Goal: Transaction & Acquisition: Purchase product/service

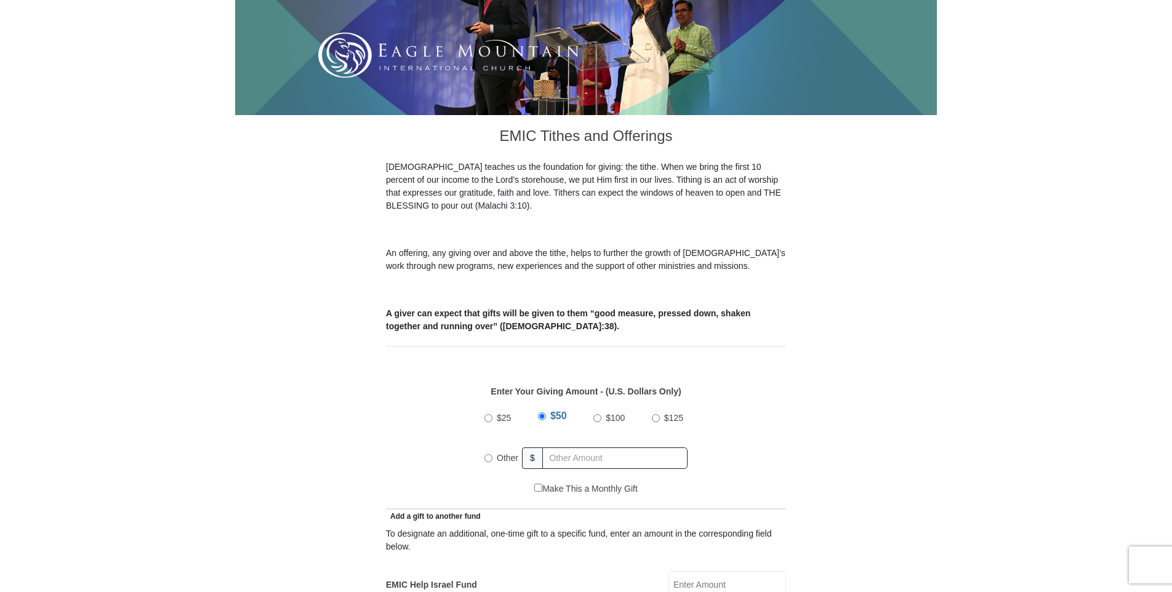
scroll to position [369, 0]
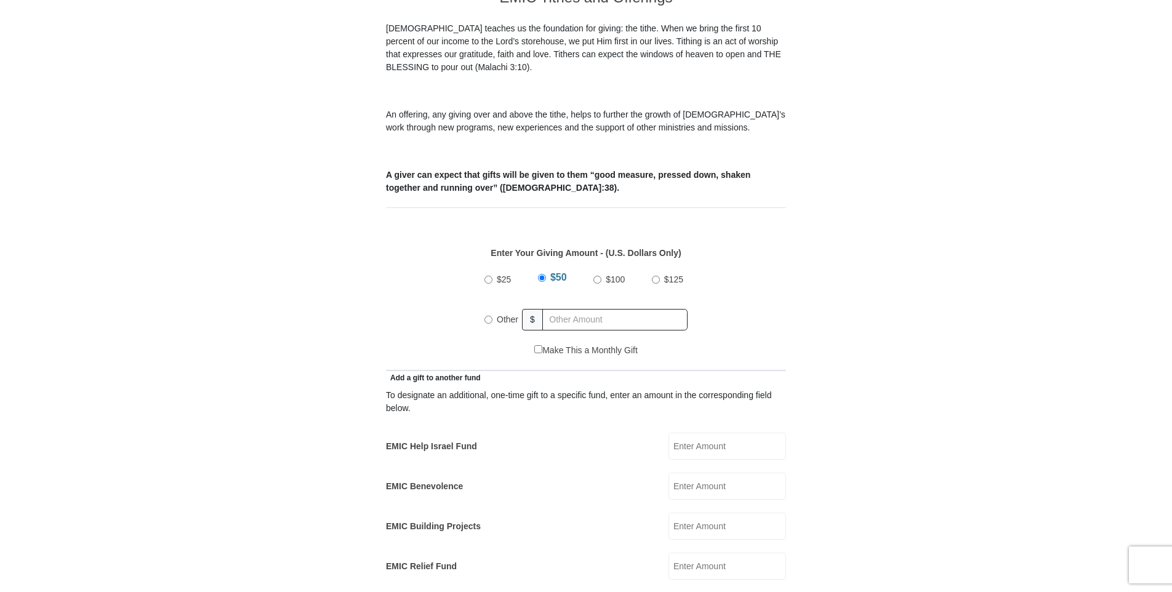
click at [486, 316] on input "Other" at bounding box center [488, 320] width 8 height 8
radio input "true"
type input "148.00"
click at [773, 303] on div "$25 $50 $100 $125 Other $ 148.00" at bounding box center [586, 304] width 387 height 80
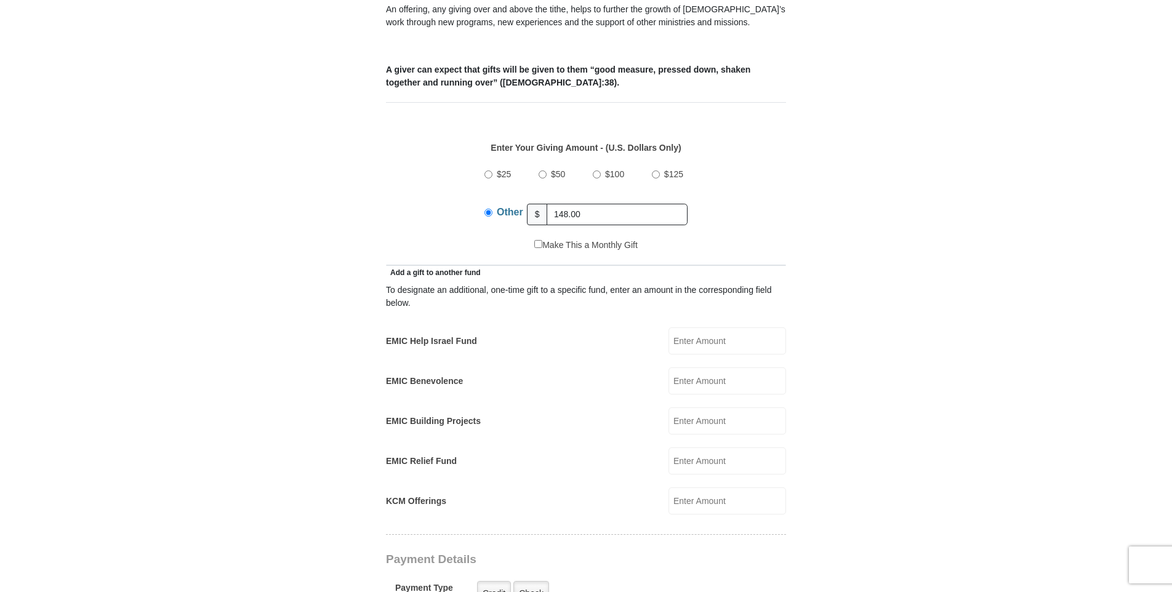
scroll to position [492, 0]
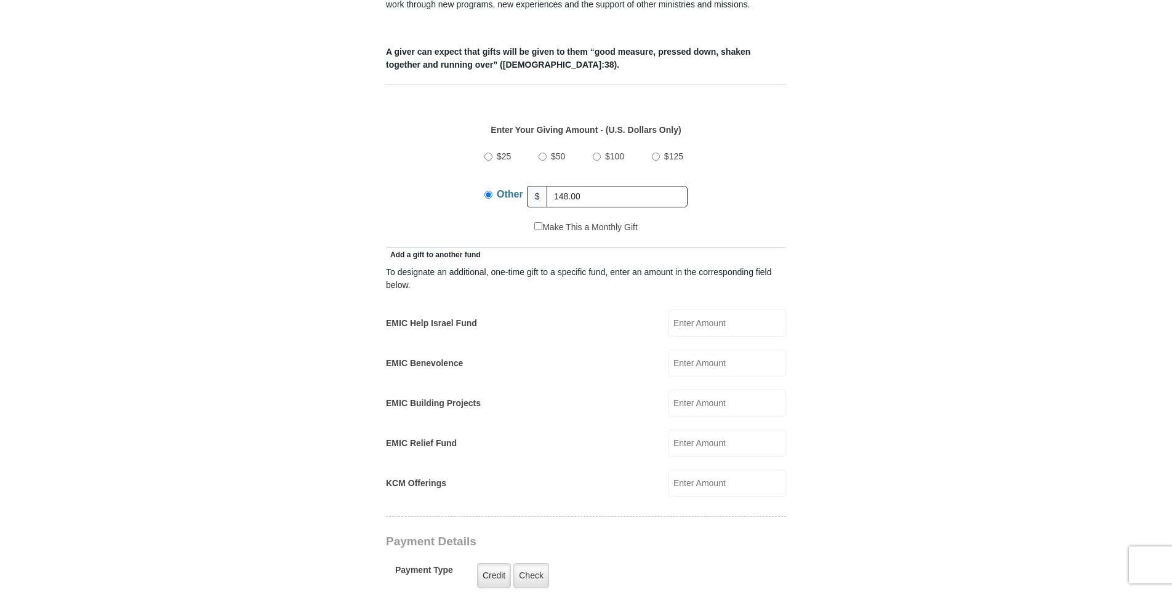
click at [716, 310] on input "EMIC Help Israel Fund" at bounding box center [728, 323] width 118 height 27
type input "20.00"
type input "[PERSON_NAME]"
type input "[PERSON_NAME][EMAIL_ADDRESS][PERSON_NAME][DOMAIN_NAME]"
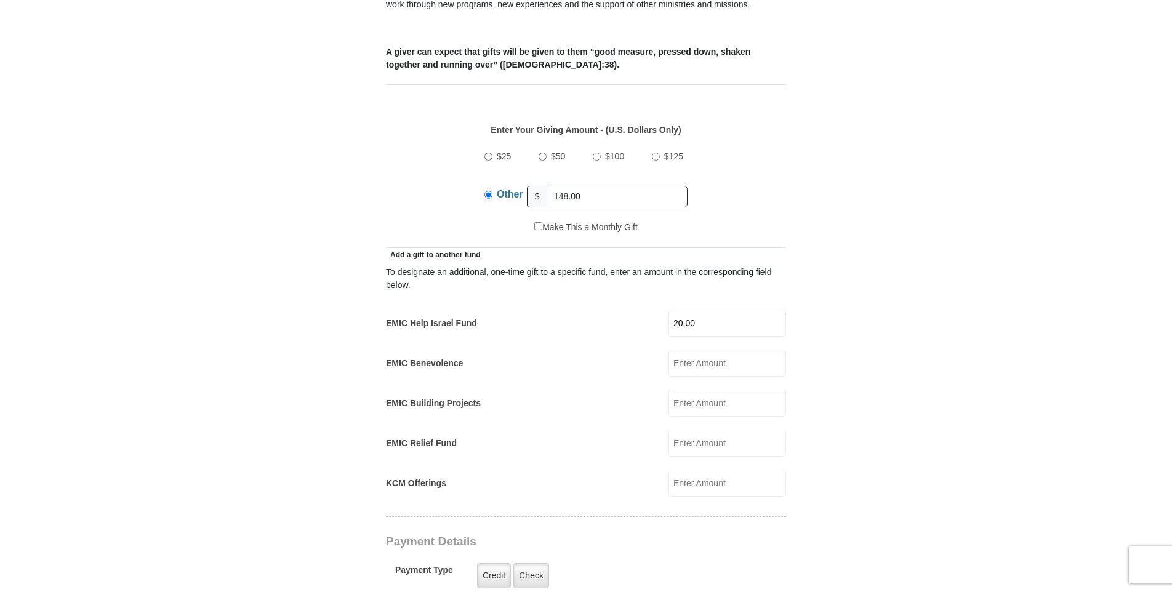
type input "[STREET_ADDRESS][PERSON_NAME]"
type input "Lakeland"
select select "FL"
type input "33809"
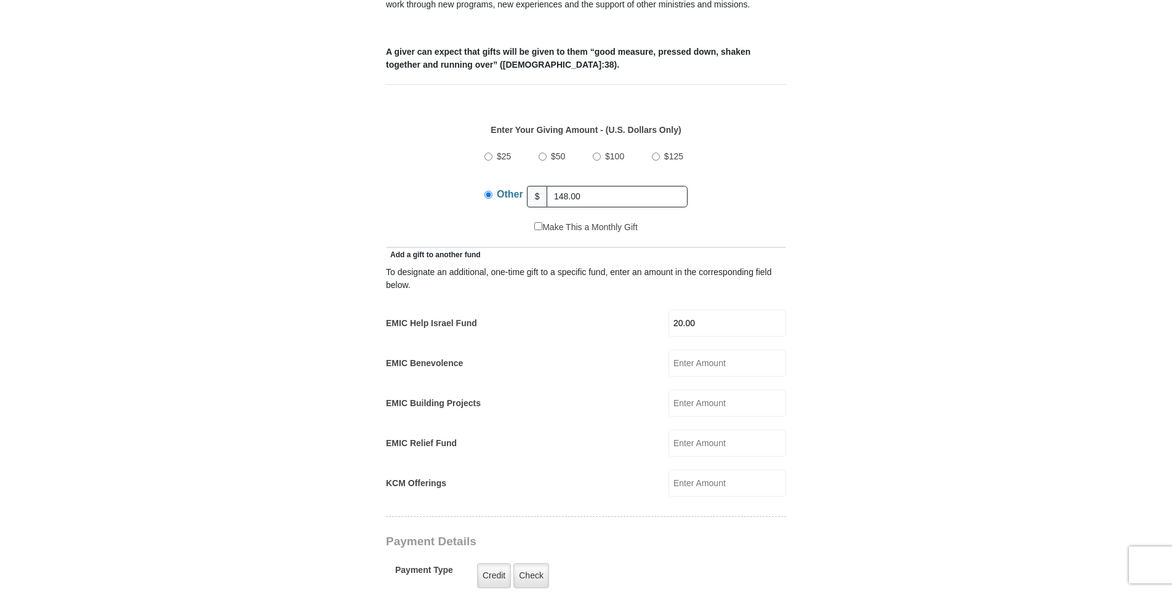
type input "[PHONE_NUMBER]"
click at [861, 344] on form "[GEOGRAPHIC_DATA][DEMOGRAPHIC_DATA] Online Giving Because of gifts like yours, …" at bounding box center [586, 467] width 702 height 1821
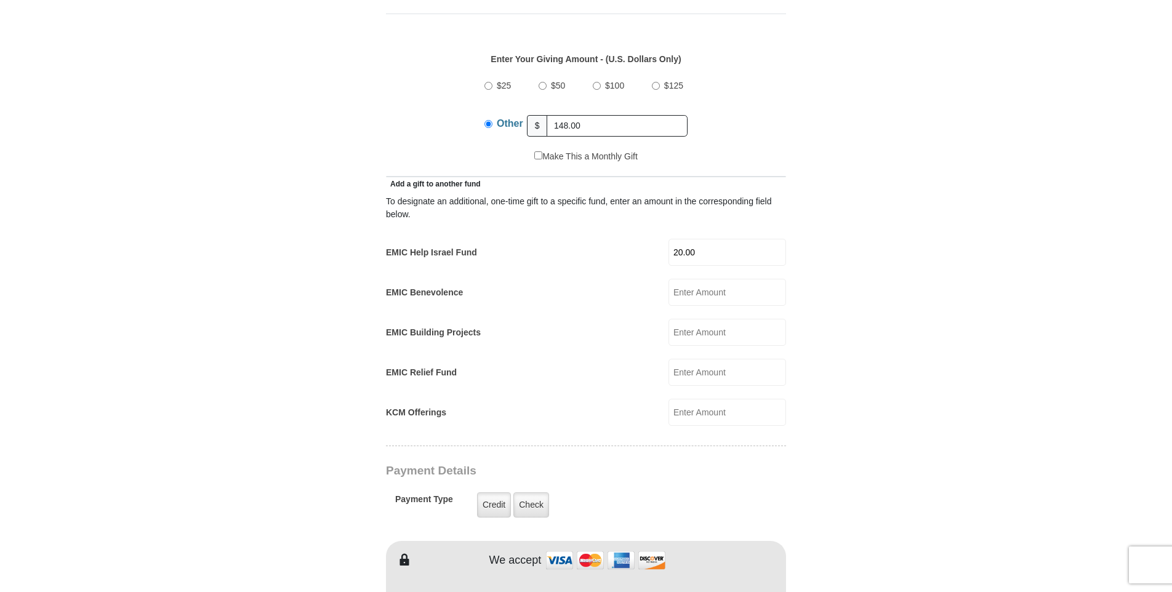
scroll to position [697, 0]
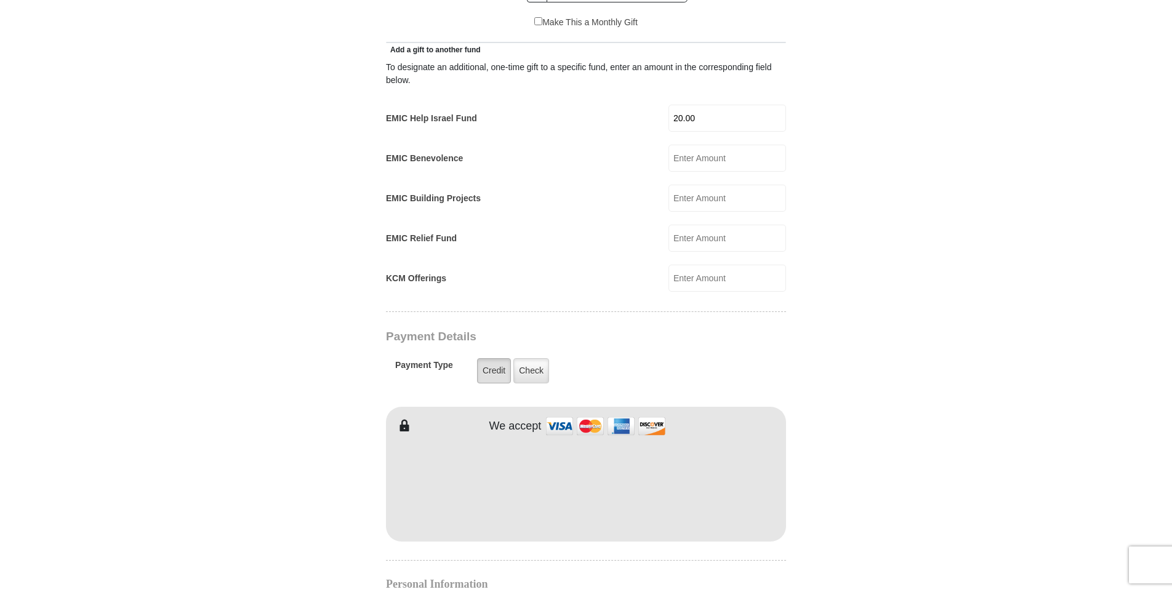
click at [494, 358] on label "Credit" at bounding box center [494, 370] width 34 height 25
click at [0, 0] on input "Credit" at bounding box center [0, 0] width 0 height 0
click at [843, 488] on form "[GEOGRAPHIC_DATA][DEMOGRAPHIC_DATA] Online Giving Because of gifts like yours, …" at bounding box center [586, 262] width 702 height 1821
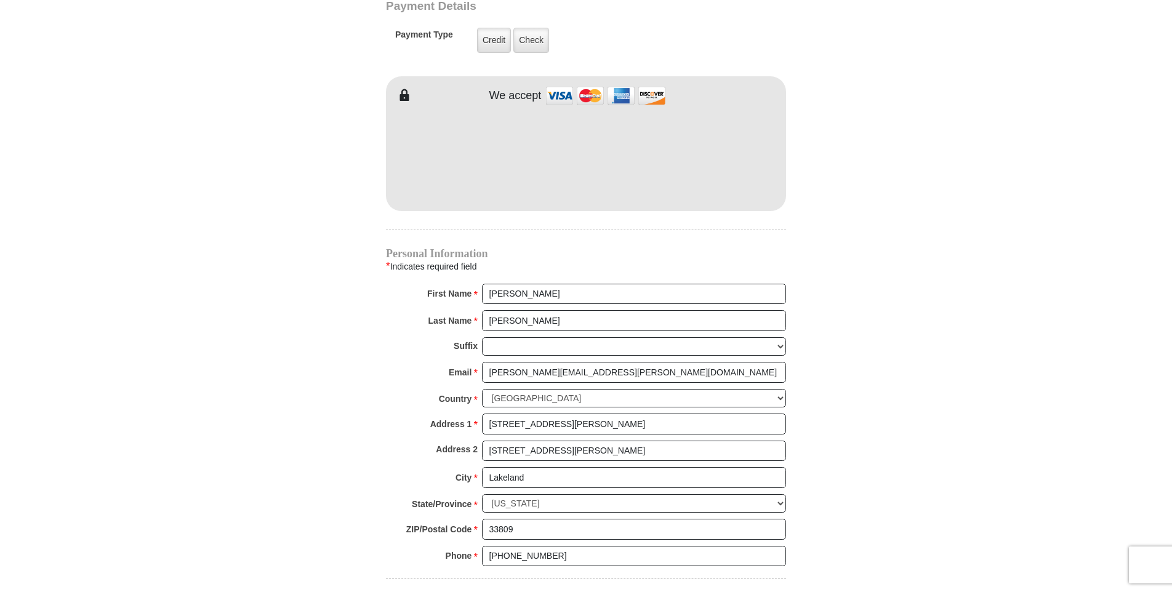
scroll to position [1067, 0]
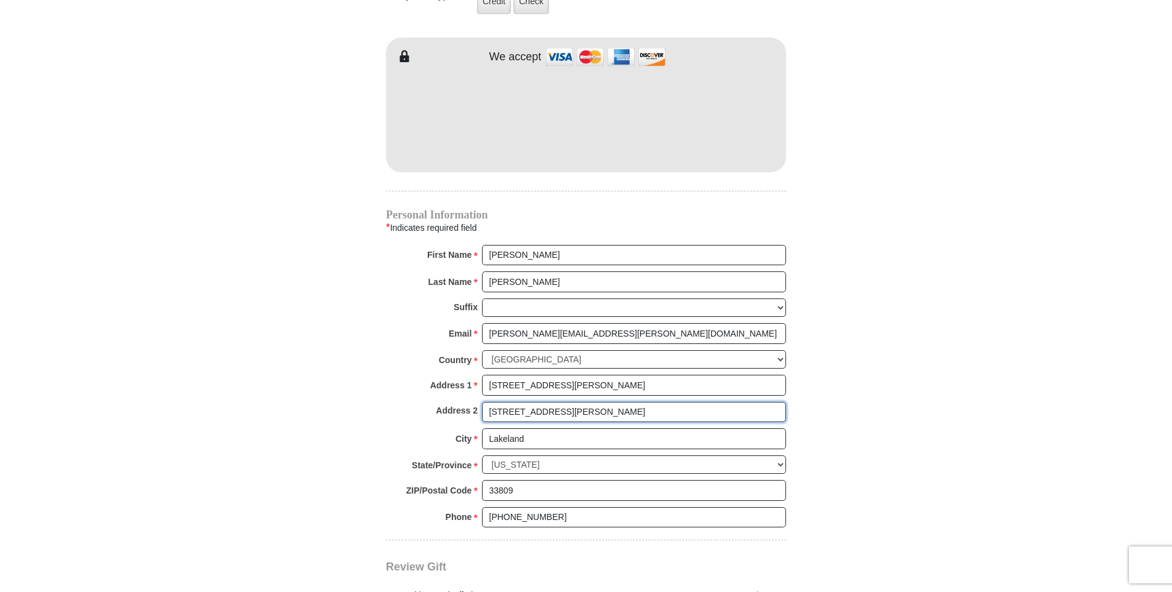
click at [531, 402] on input "[STREET_ADDRESS][PERSON_NAME]" at bounding box center [634, 412] width 304 height 21
drag, startPoint x: 557, startPoint y: 395, endPoint x: 478, endPoint y: 394, distance: 78.8
click at [478, 402] on div "Address 2 [STREET_ADDRESS][PERSON_NAME]" at bounding box center [586, 415] width 400 height 27
click at [773, 428] on input "Lakeland" at bounding box center [634, 438] width 304 height 21
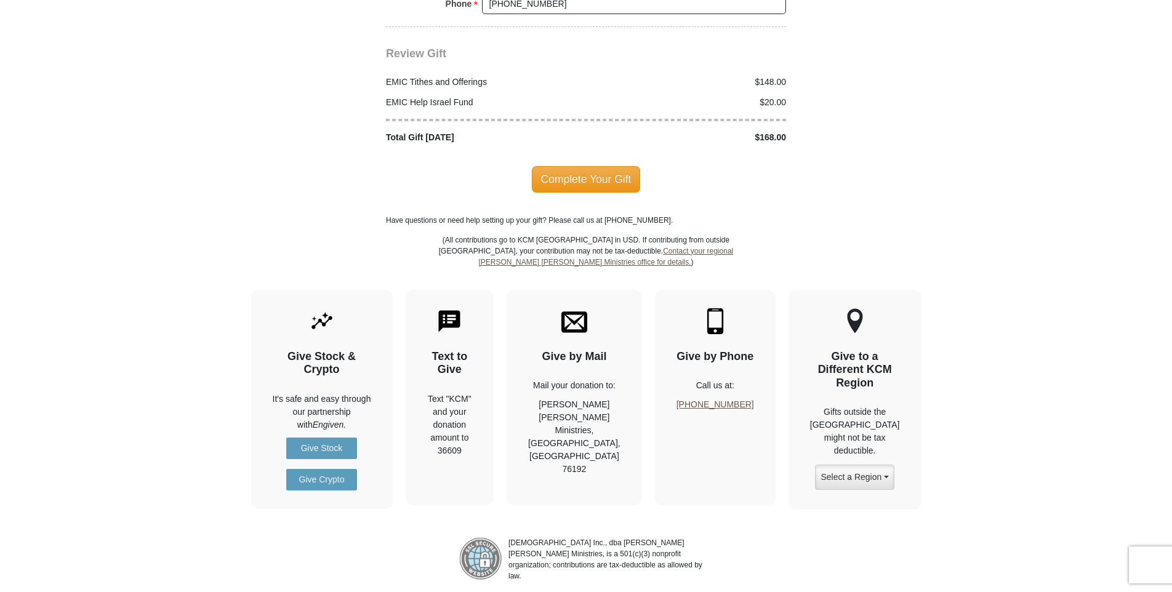
scroll to position [1601, 0]
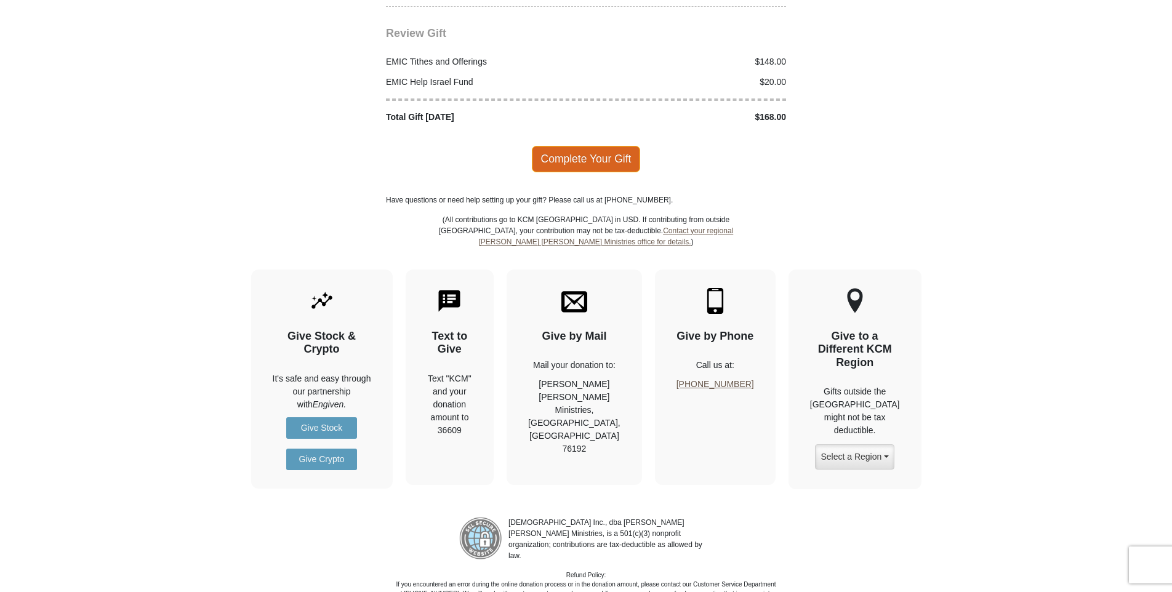
click at [601, 146] on span "Complete Your Gift" at bounding box center [586, 159] width 109 height 26
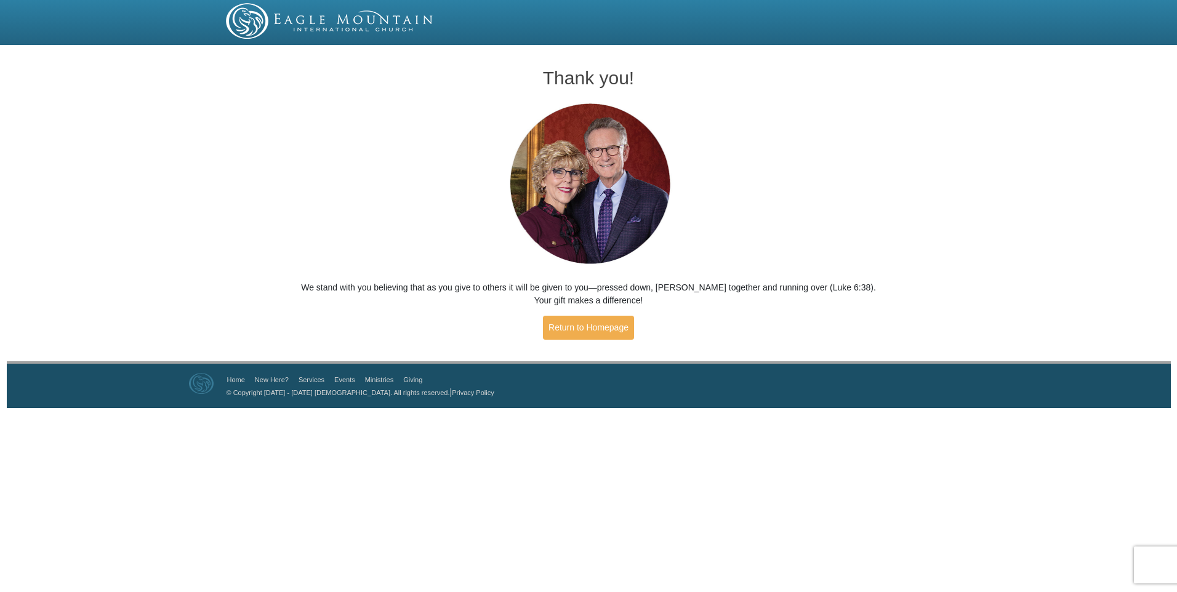
drag, startPoint x: 676, startPoint y: 232, endPoint x: 736, endPoint y: 180, distance: 79.5
click at [736, 180] on div "Thank you! We stand with you believing that as you give to others it will be gi…" at bounding box center [588, 198] width 589 height 299
